Goal: Use online tool/utility

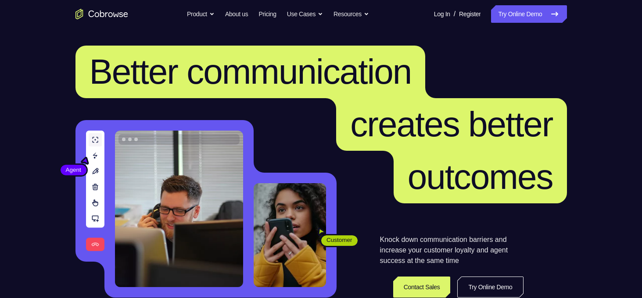
click at [518, 59] on h1 "Better communication creates better outcomes" at bounding box center [320, 125] width 491 height 158
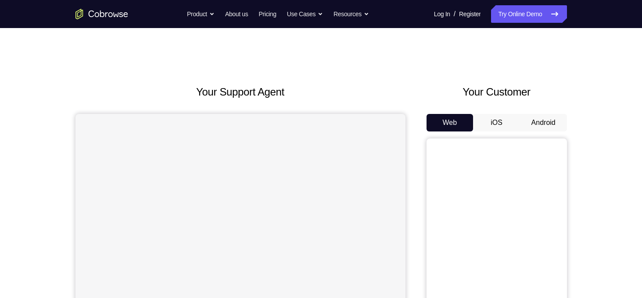
click at [532, 123] on button "Android" at bounding box center [543, 123] width 47 height 18
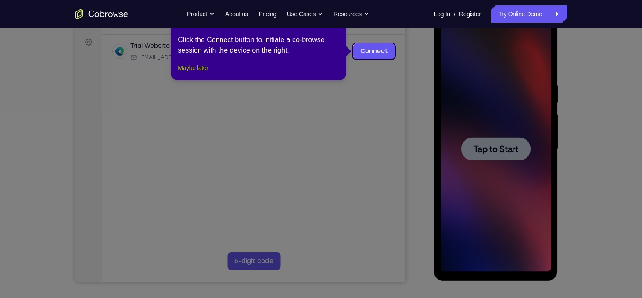
click at [204, 73] on button "Maybe later" at bounding box center [193, 68] width 30 height 11
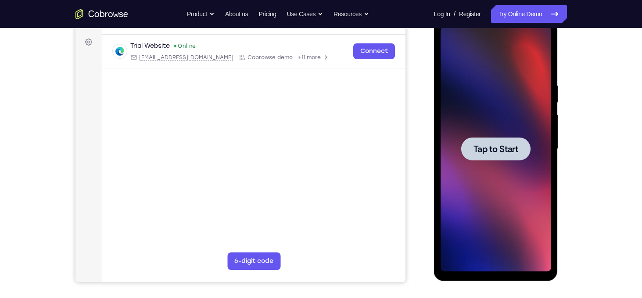
click at [486, 149] on span "Tap to Start" at bounding box center [495, 149] width 45 height 9
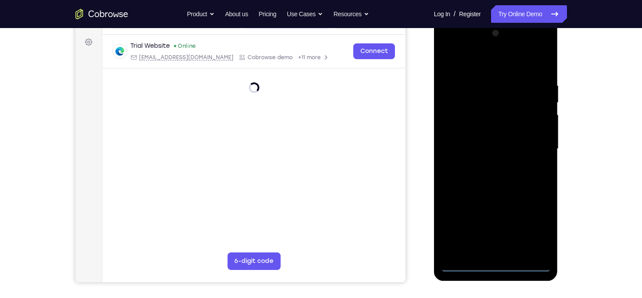
click at [495, 265] on div at bounding box center [495, 149] width 111 height 246
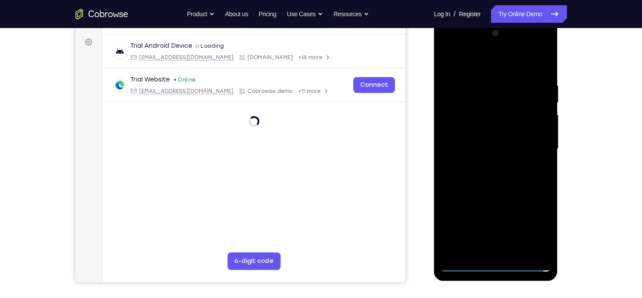
click at [530, 223] on div at bounding box center [495, 149] width 111 height 246
click at [536, 228] on div at bounding box center [495, 149] width 111 height 246
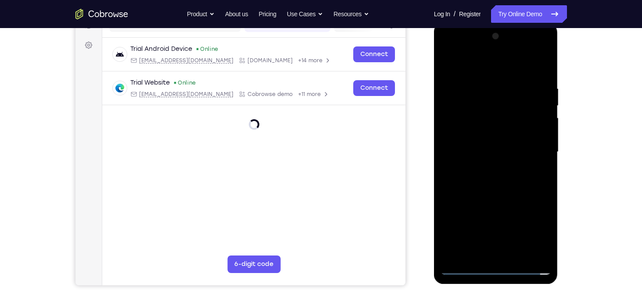
scroll to position [124, 0]
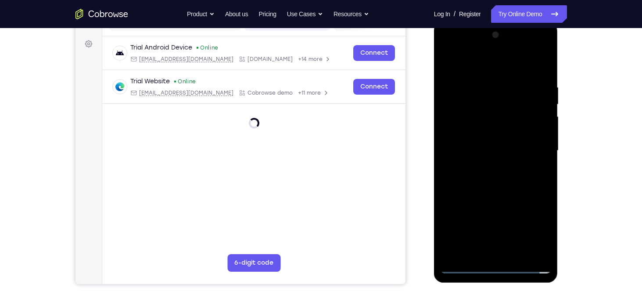
click at [533, 225] on div at bounding box center [495, 151] width 111 height 246
click at [532, 228] on div at bounding box center [495, 151] width 111 height 246
click at [465, 264] on div at bounding box center [495, 151] width 111 height 246
click at [532, 227] on div at bounding box center [495, 151] width 111 height 246
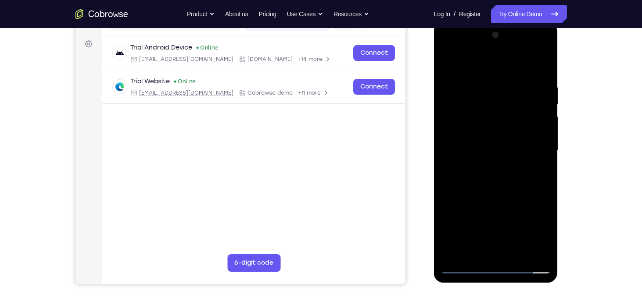
click at [532, 227] on div at bounding box center [495, 151] width 111 height 246
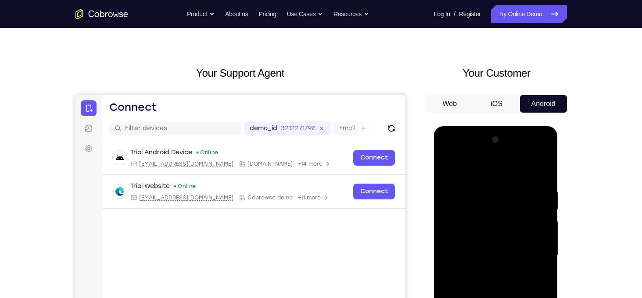
scroll to position [0, 0]
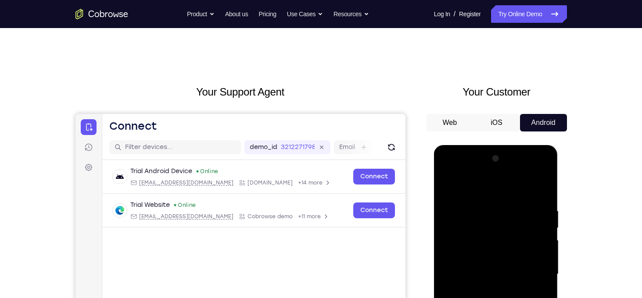
click at [461, 123] on button "Web" at bounding box center [449, 123] width 47 height 18
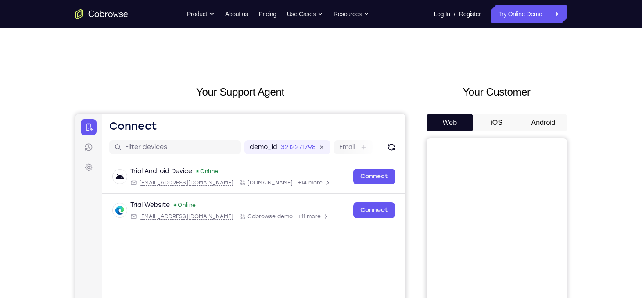
click at [461, 123] on button "Web" at bounding box center [449, 123] width 47 height 18
click at [545, 126] on button "Android" at bounding box center [543, 123] width 47 height 18
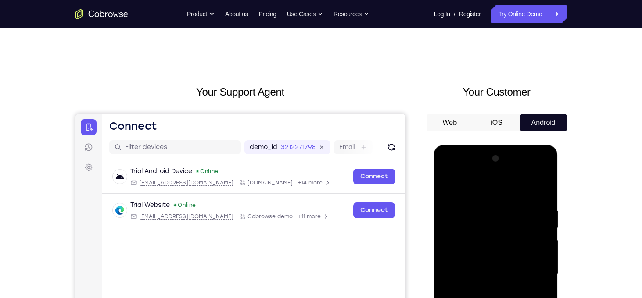
click at [447, 172] on div at bounding box center [495, 275] width 111 height 246
click at [532, 272] on div at bounding box center [495, 275] width 111 height 246
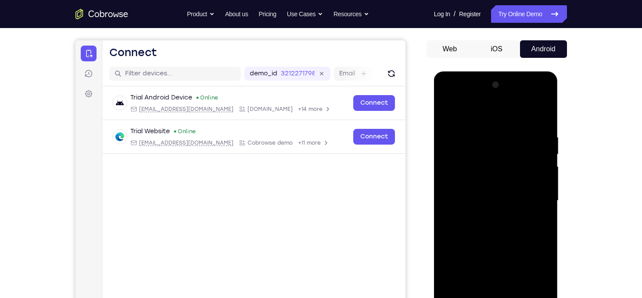
scroll to position [75, 0]
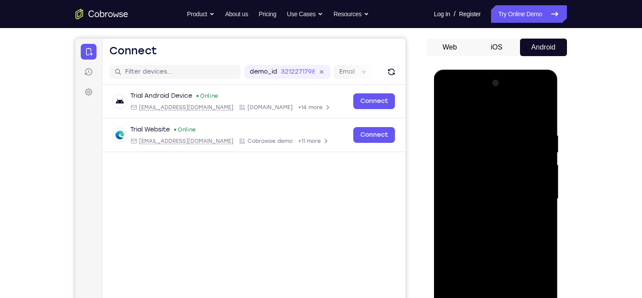
click at [484, 215] on div at bounding box center [495, 199] width 111 height 246
click at [484, 193] on div at bounding box center [495, 199] width 111 height 246
click at [474, 182] on div at bounding box center [495, 199] width 111 height 246
click at [475, 198] on div at bounding box center [495, 199] width 111 height 246
click at [493, 221] on div at bounding box center [495, 199] width 111 height 246
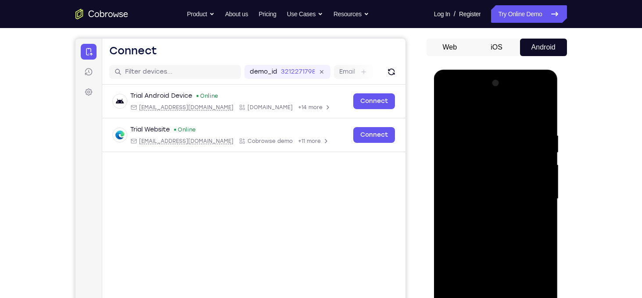
click at [448, 95] on div at bounding box center [495, 199] width 111 height 246
click at [529, 190] on div at bounding box center [495, 199] width 111 height 246
click at [448, 96] on div at bounding box center [495, 199] width 111 height 246
click at [482, 173] on div at bounding box center [495, 199] width 111 height 246
click at [478, 204] on div at bounding box center [495, 199] width 111 height 246
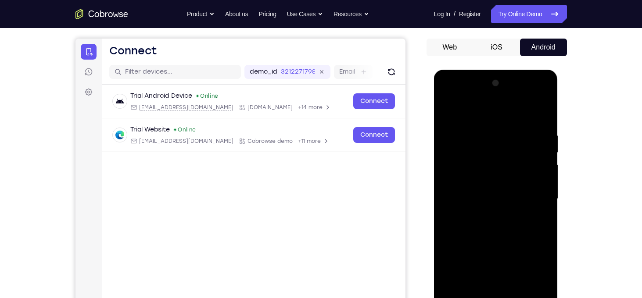
click at [471, 191] on div at bounding box center [495, 199] width 111 height 246
click at [455, 192] on div at bounding box center [495, 199] width 111 height 246
click at [479, 206] on div at bounding box center [495, 199] width 111 height 246
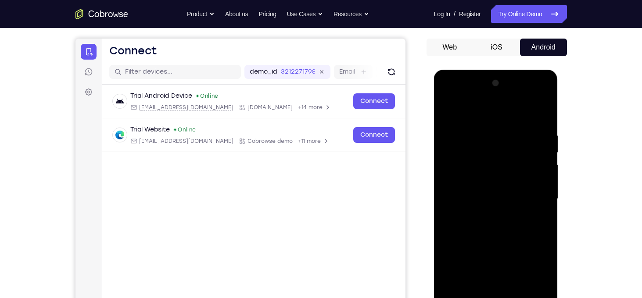
click at [498, 220] on div at bounding box center [495, 199] width 111 height 246
click at [539, 194] on div at bounding box center [495, 199] width 111 height 246
click at [539, 190] on div at bounding box center [495, 199] width 111 height 246
click at [536, 192] on div at bounding box center [495, 199] width 111 height 246
click at [511, 207] on div at bounding box center [495, 199] width 111 height 246
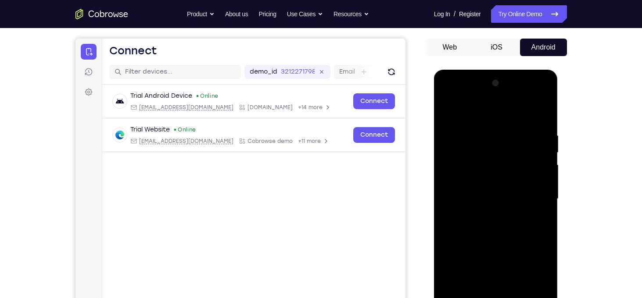
click at [494, 219] on div at bounding box center [495, 199] width 111 height 246
click at [503, 206] on div at bounding box center [495, 199] width 111 height 246
